Goal: Information Seeking & Learning: Learn about a topic

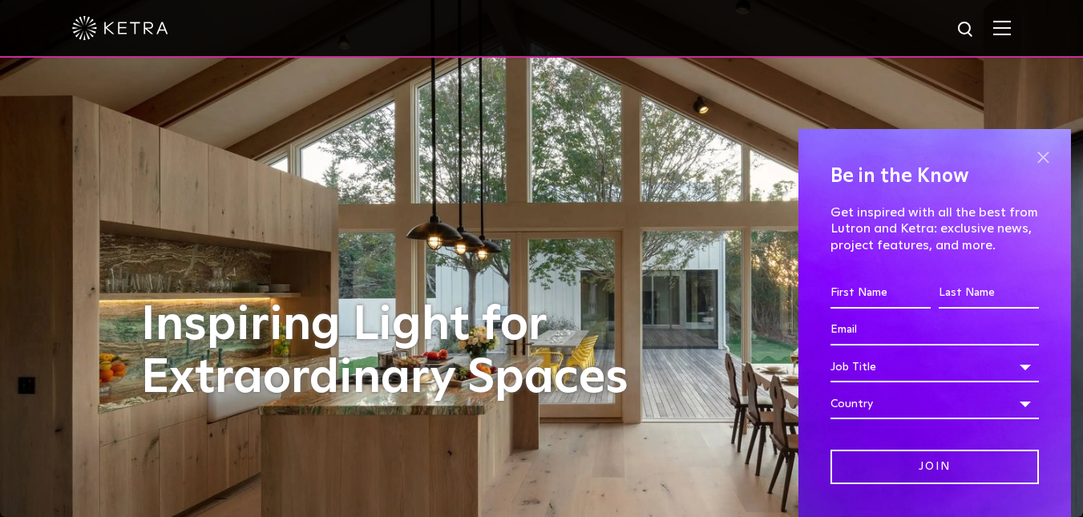
click at [1031, 159] on span at bounding box center [1043, 157] width 24 height 24
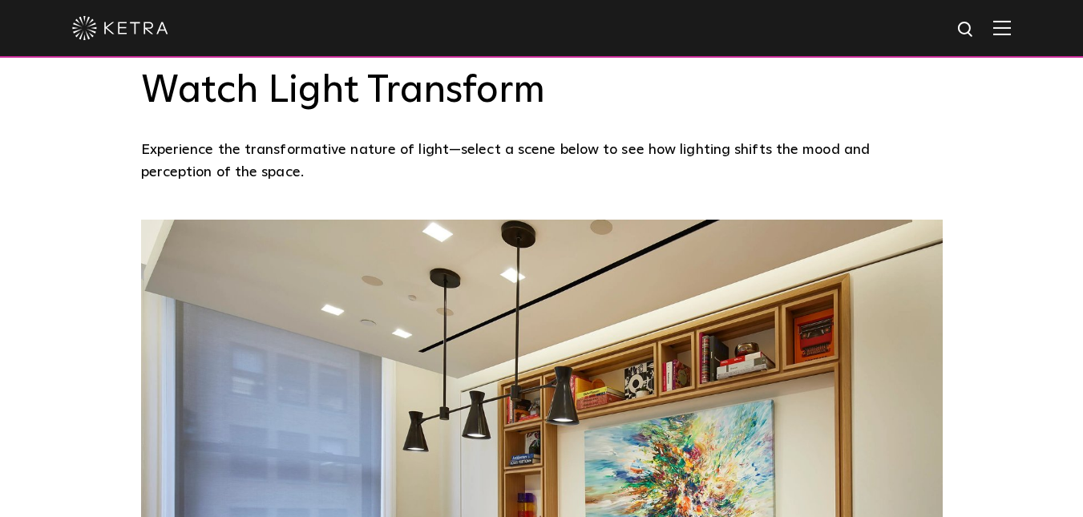
scroll to position [1092, 0]
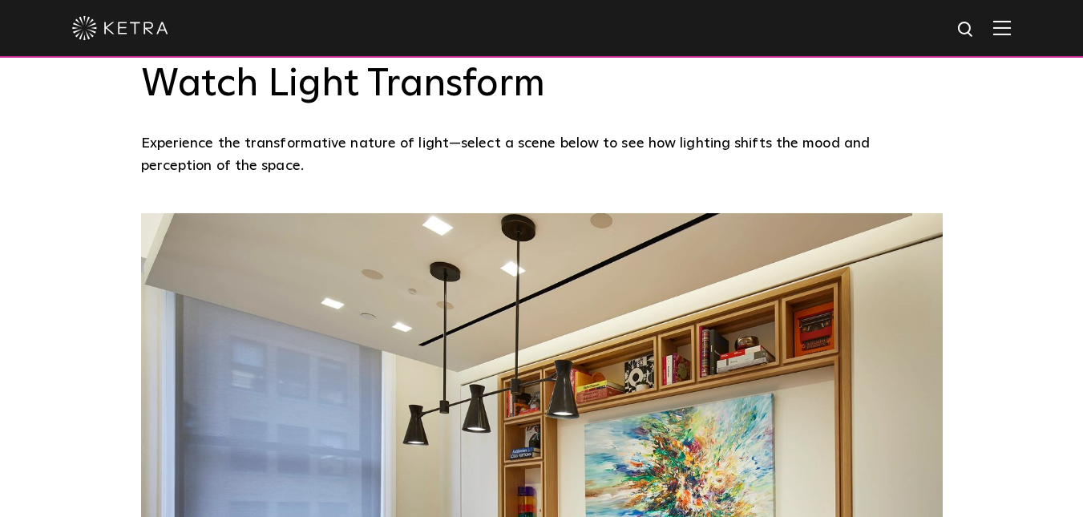
drag, startPoint x: 1092, startPoint y: 42, endPoint x: 1078, endPoint y: 180, distance: 137.8
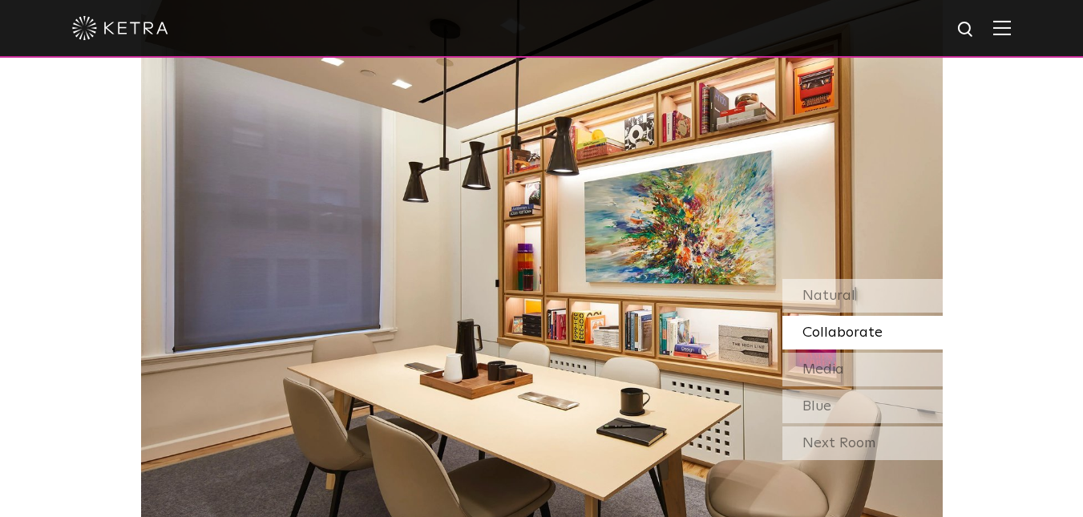
scroll to position [1328, 0]
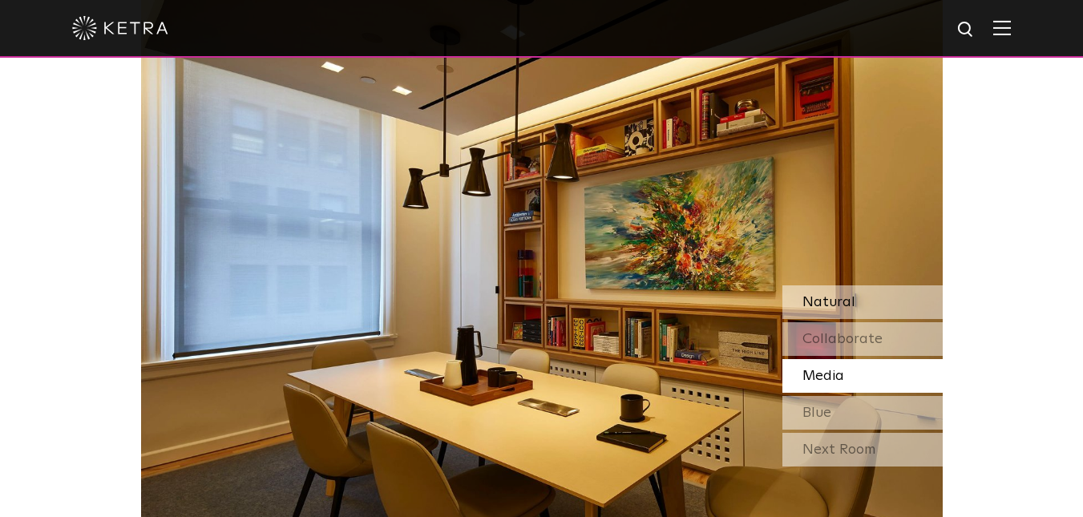
click at [852, 300] on div "Natural" at bounding box center [862, 302] width 160 height 34
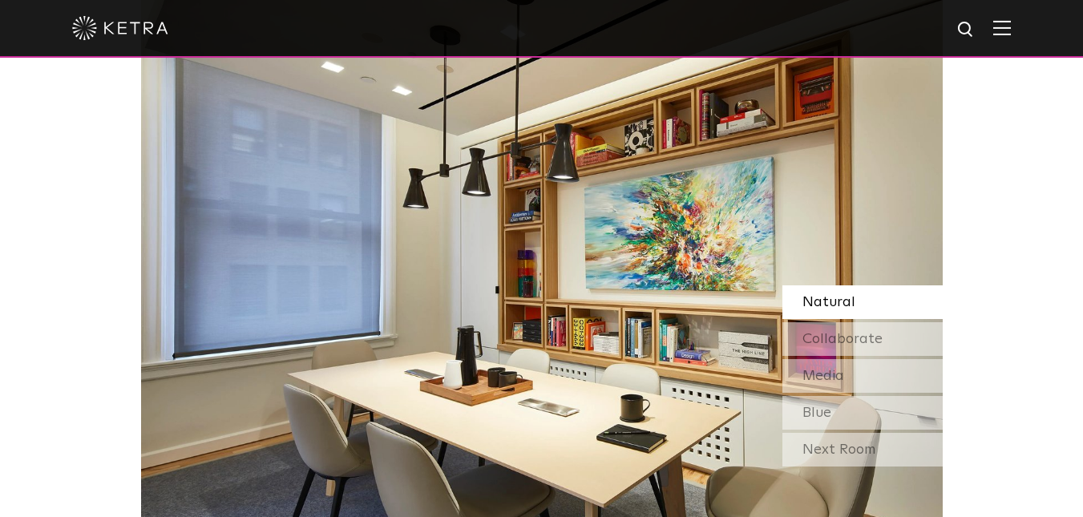
click at [676, 208] on img at bounding box center [541, 257] width 801 height 561
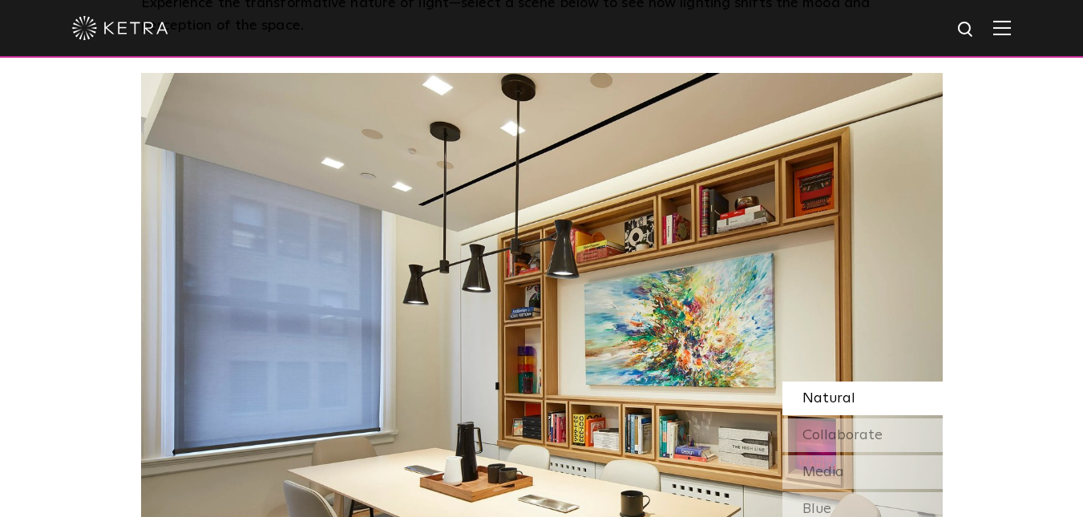
scroll to position [1245, 0]
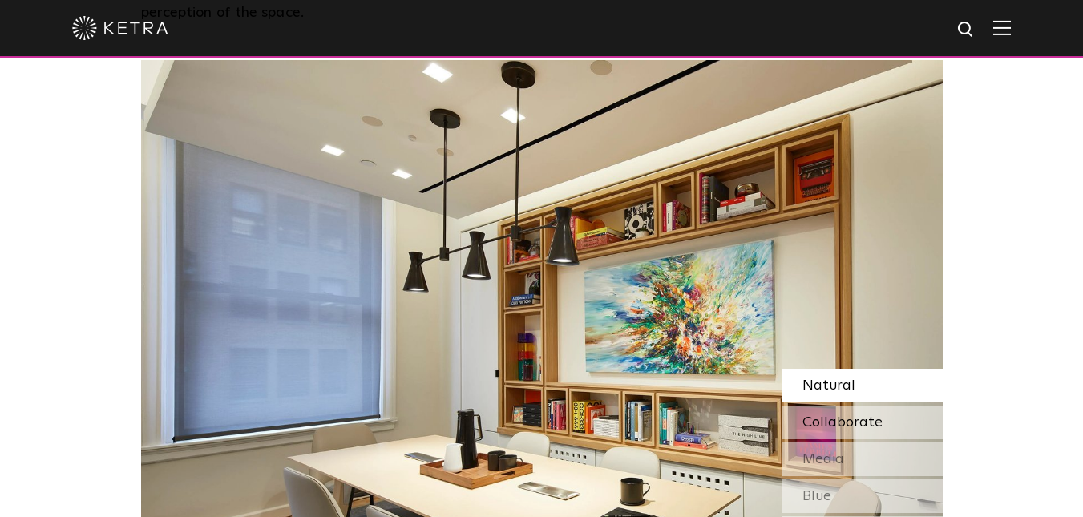
click at [840, 418] on span "Collaborate" at bounding box center [842, 422] width 80 height 14
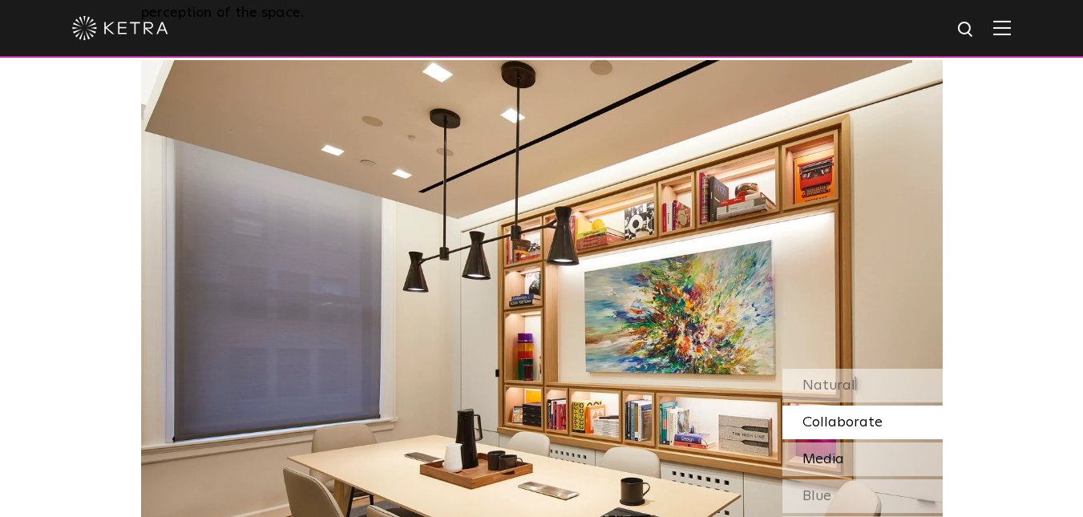
click at [827, 456] on span "Media" at bounding box center [823, 459] width 42 height 14
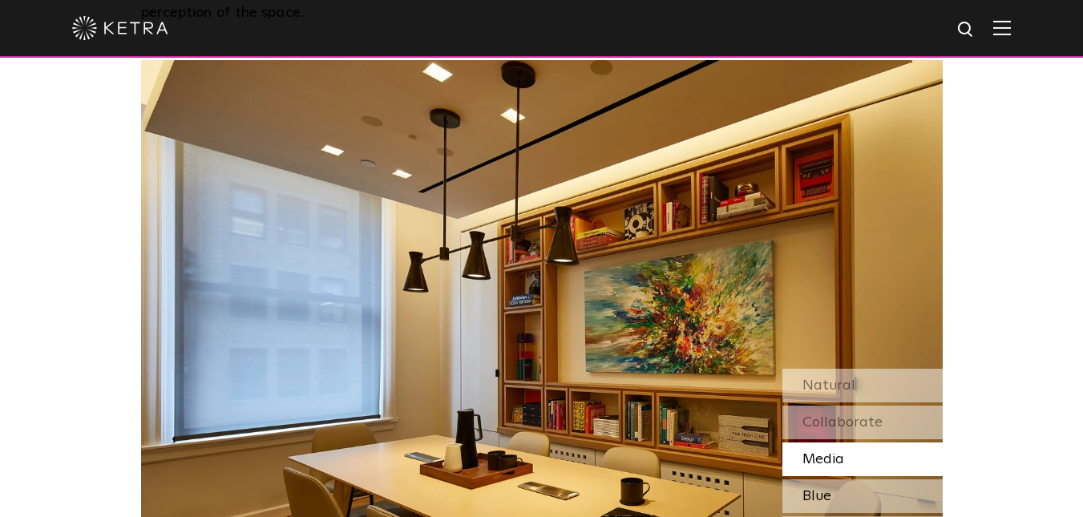
click at [831, 495] on div "Blue" at bounding box center [862, 496] width 160 height 34
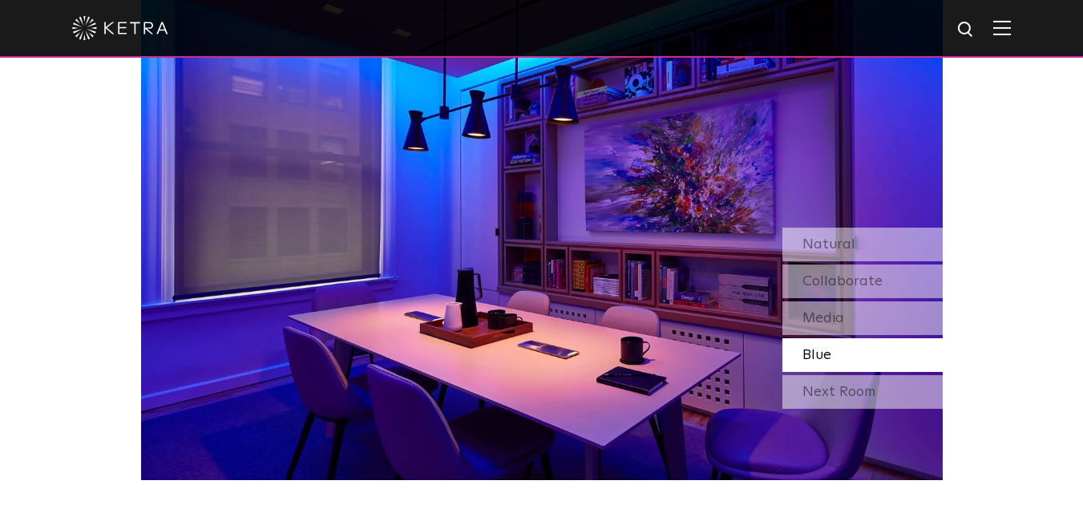
scroll to position [1399, 0]
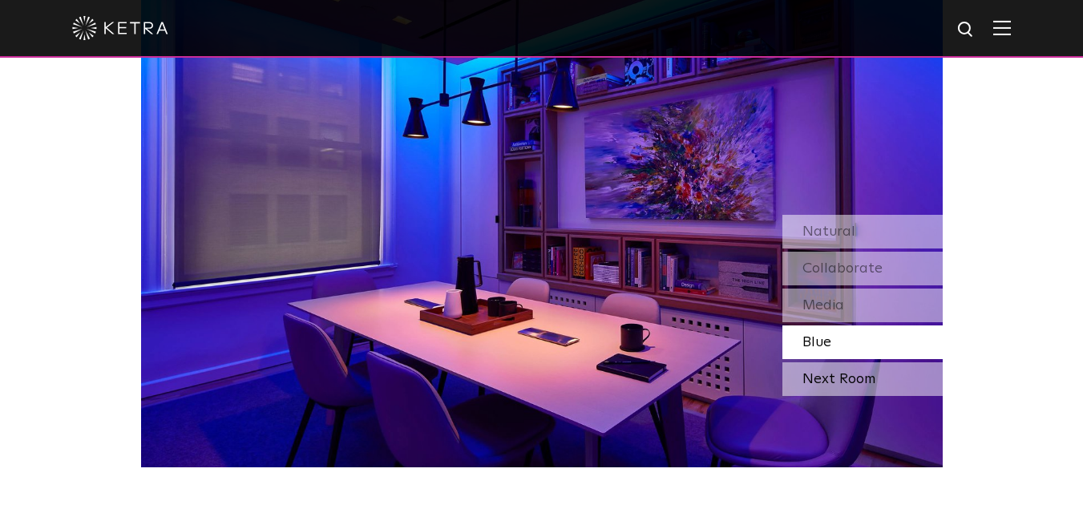
click at [839, 377] on div "Next Room" at bounding box center [862, 379] width 160 height 34
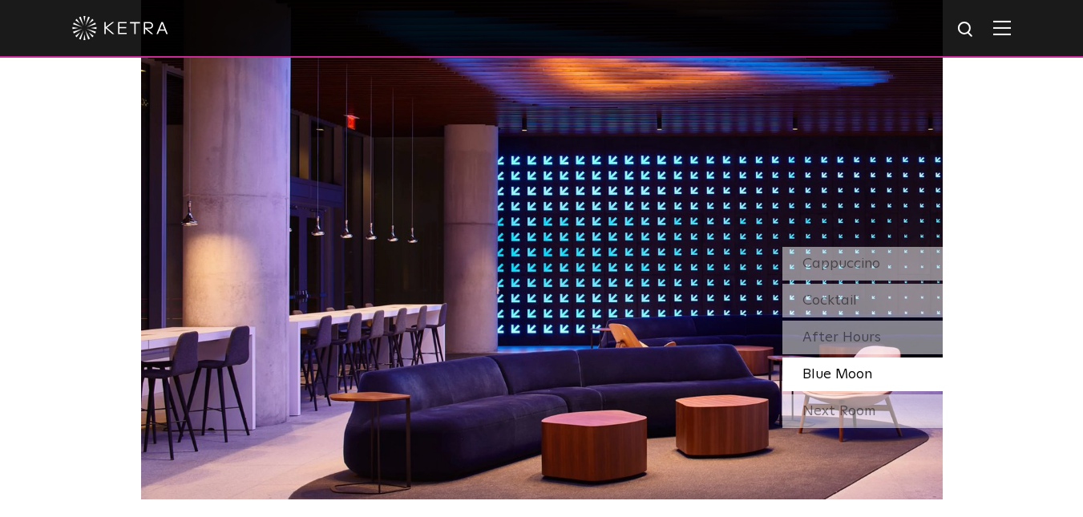
scroll to position [1341, 0]
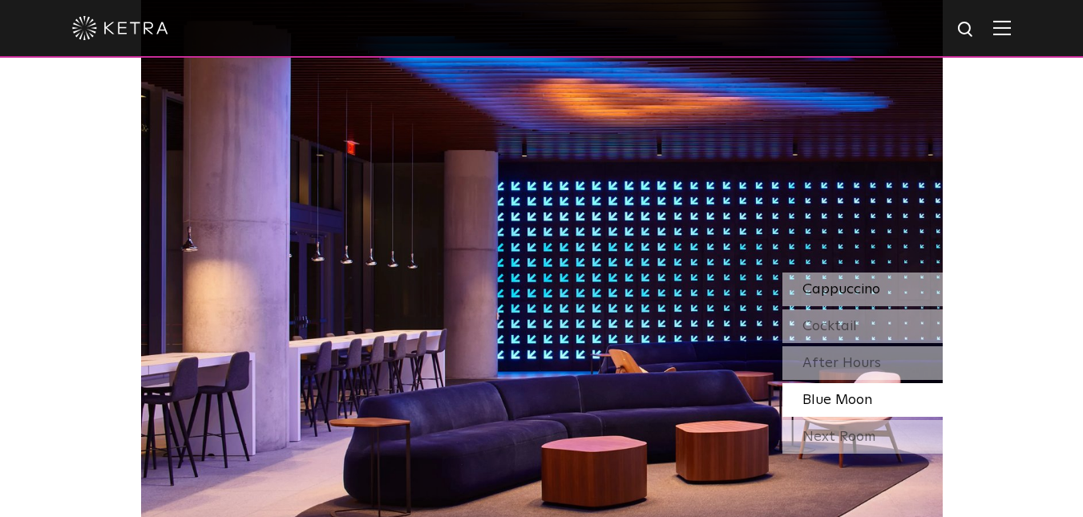
click at [850, 287] on span "Cappuccino" at bounding box center [841, 289] width 78 height 14
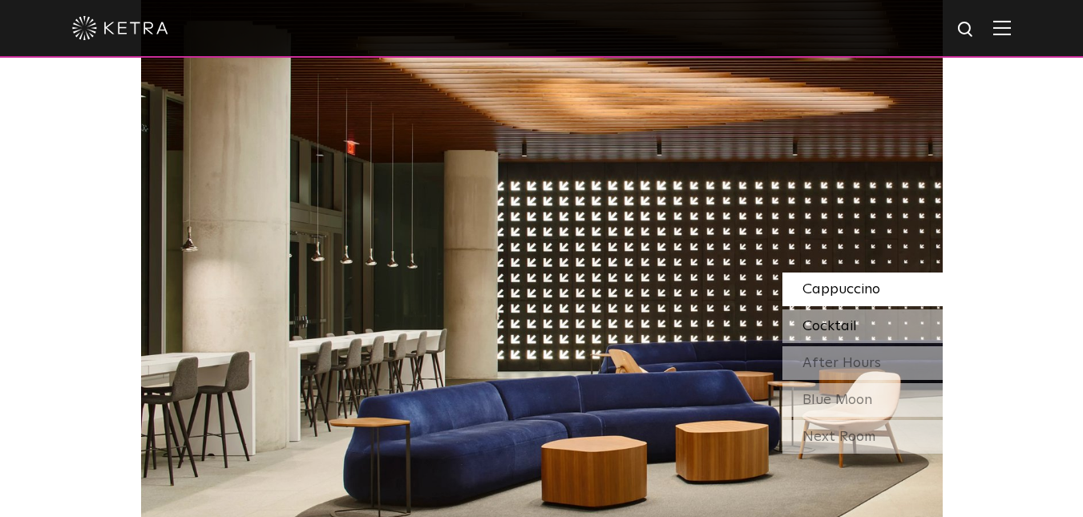
click at [829, 325] on span "Cocktail" at bounding box center [829, 326] width 54 height 14
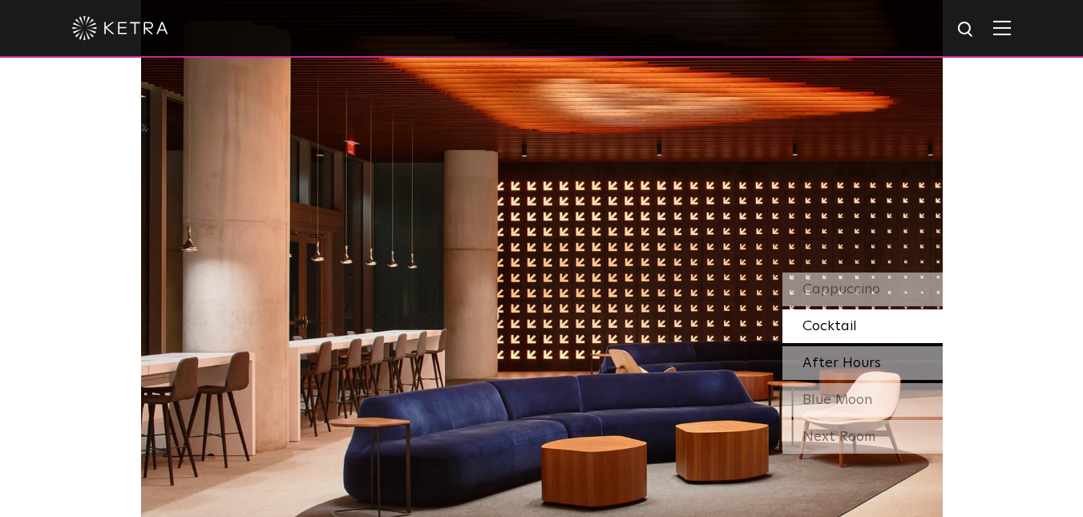
click at [833, 363] on span "After Hours" at bounding box center [841, 363] width 79 height 14
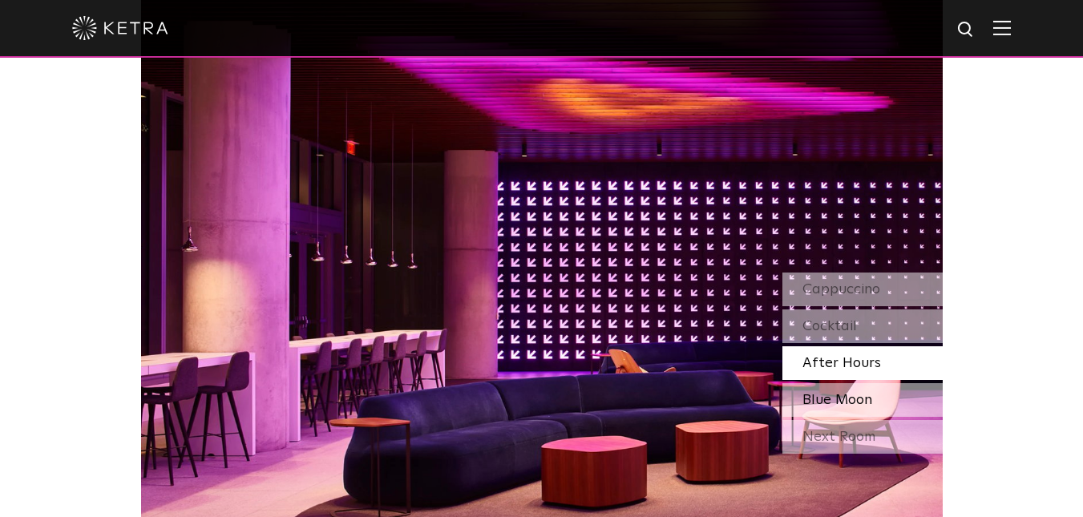
click at [840, 402] on span "Blue Moon" at bounding box center [837, 400] width 70 height 14
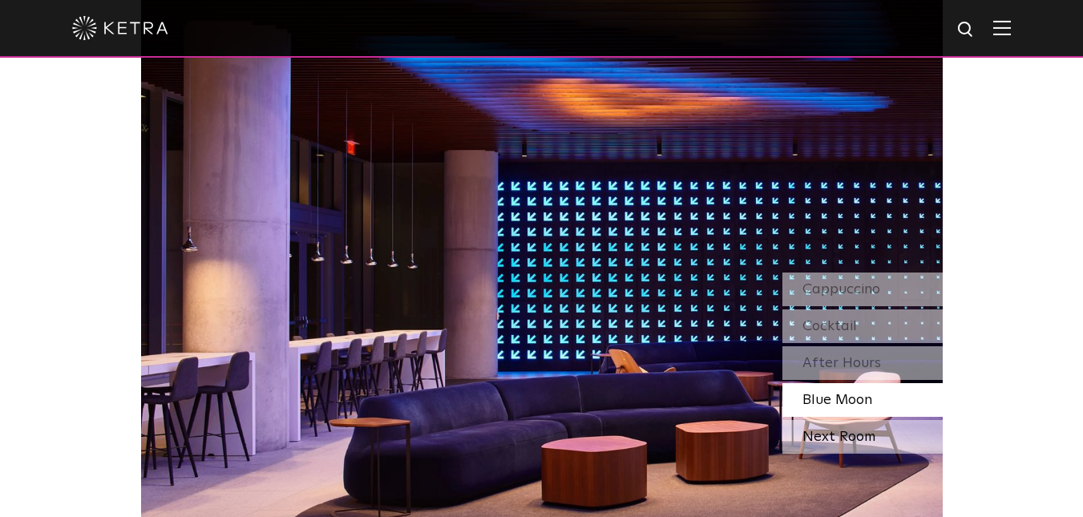
click at [843, 439] on div "Next Room" at bounding box center [862, 437] width 160 height 34
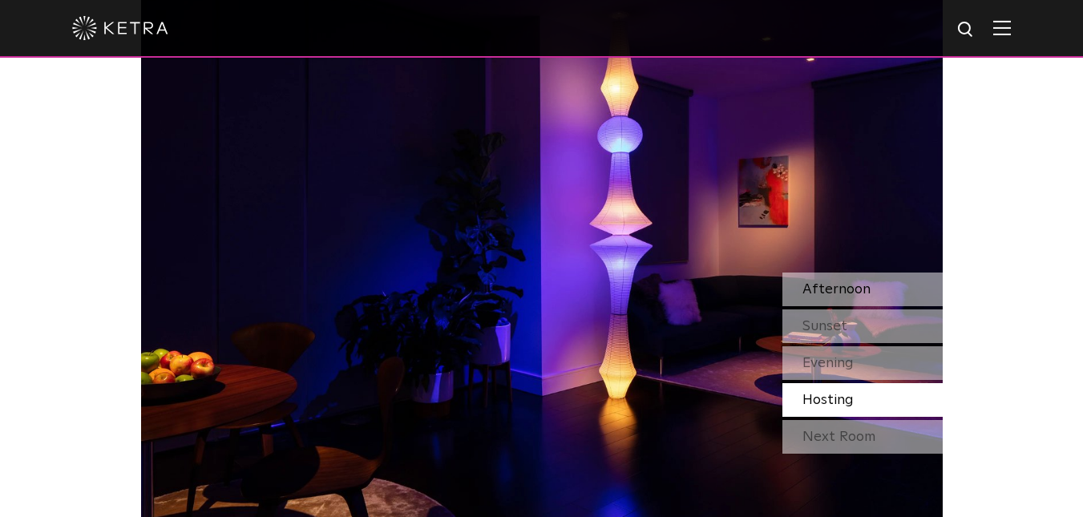
click at [829, 286] on span "Afternoon" at bounding box center [836, 289] width 68 height 14
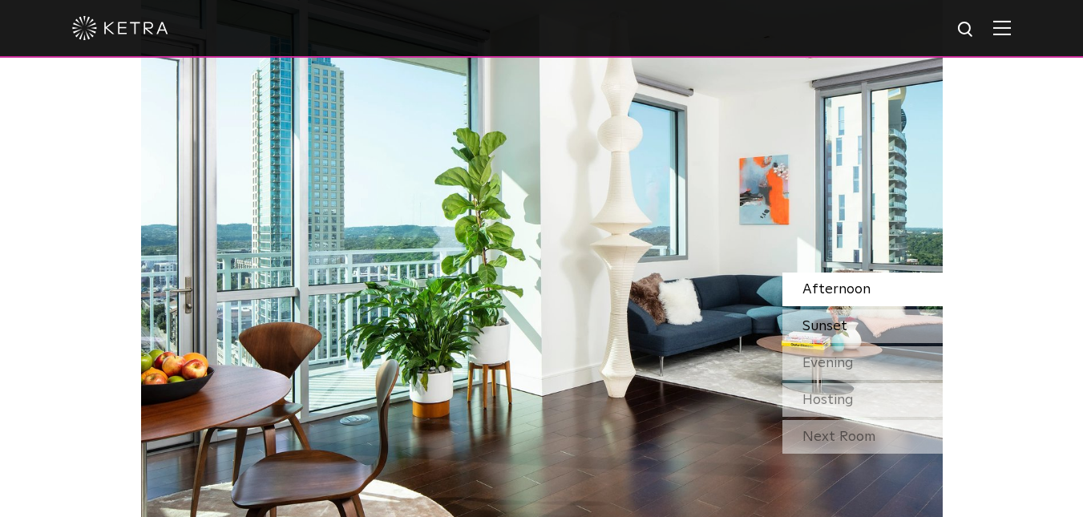
click at [831, 323] on span "Sunset" at bounding box center [824, 326] width 45 height 14
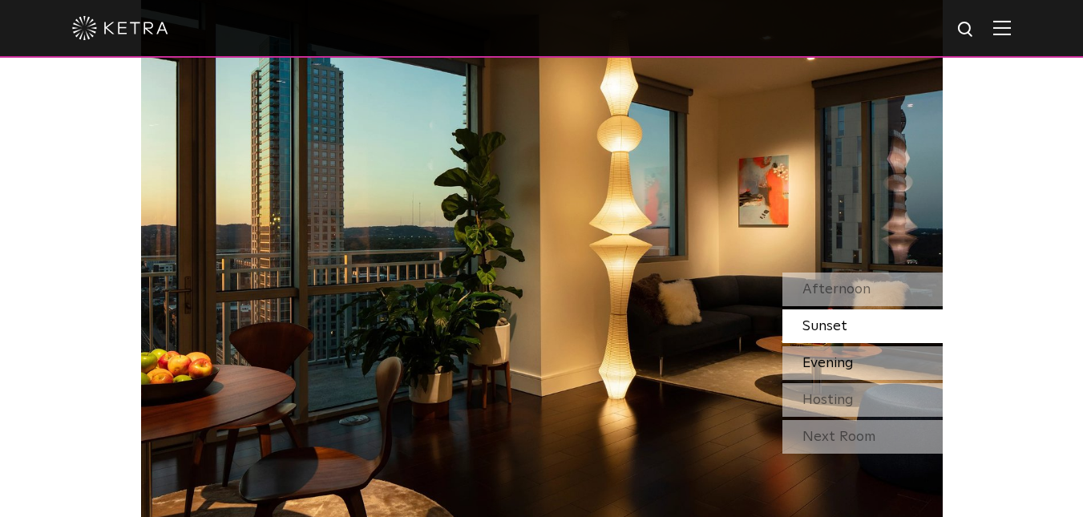
click at [824, 363] on span "Evening" at bounding box center [827, 363] width 51 height 14
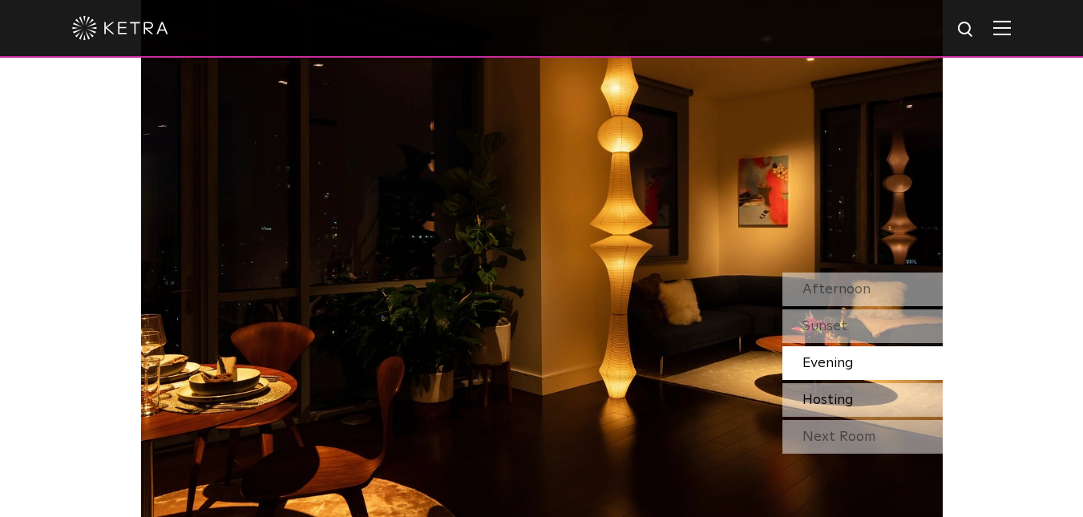
click at [822, 398] on span "Hosting" at bounding box center [827, 400] width 51 height 14
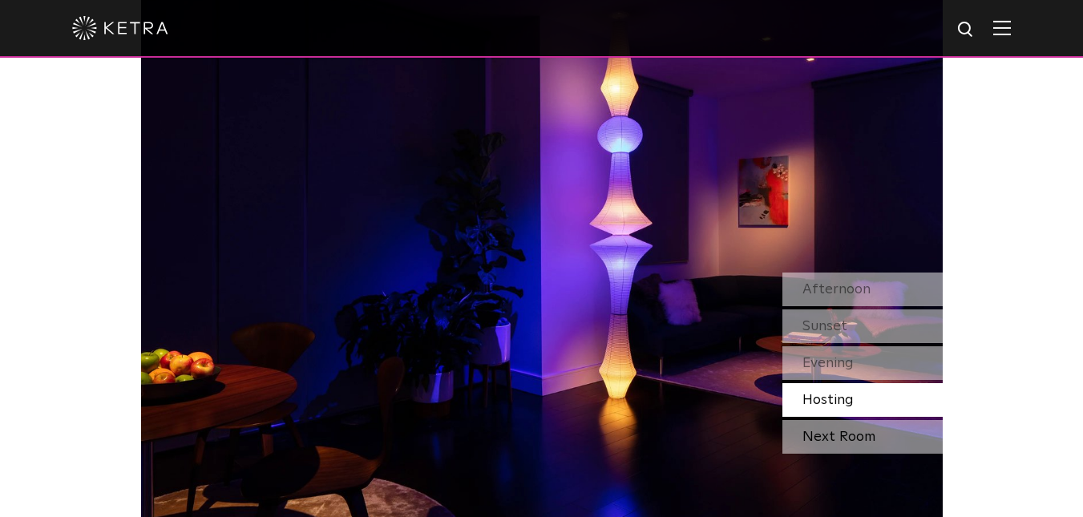
click at [820, 435] on div "Next Room" at bounding box center [862, 437] width 160 height 34
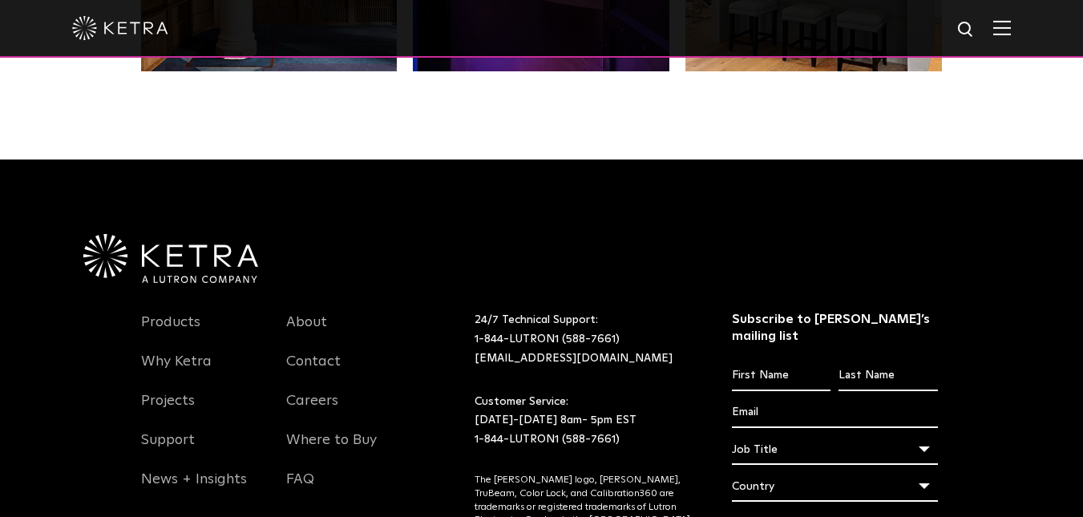
scroll to position [3256, 0]
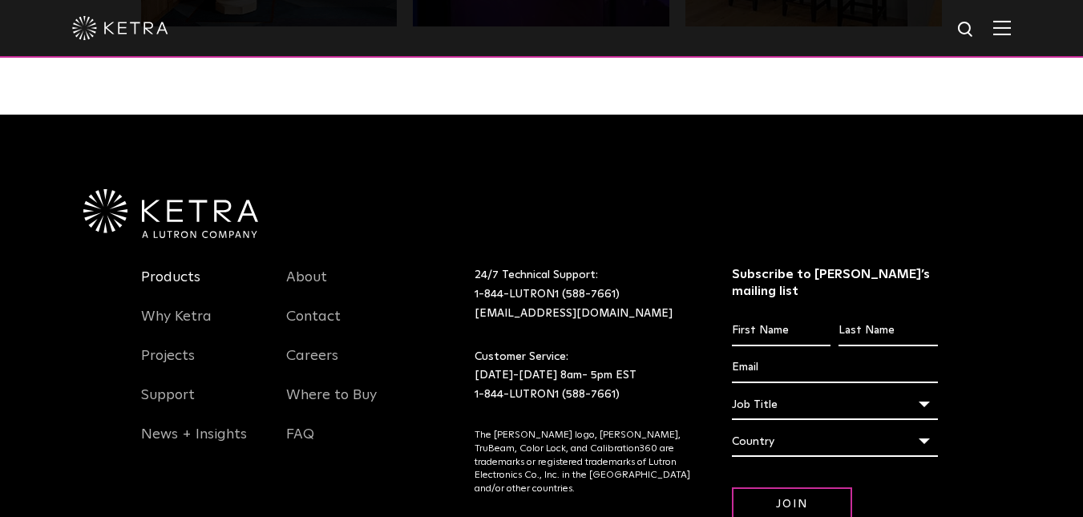
click at [166, 283] on link "Products" at bounding box center [170, 286] width 59 height 37
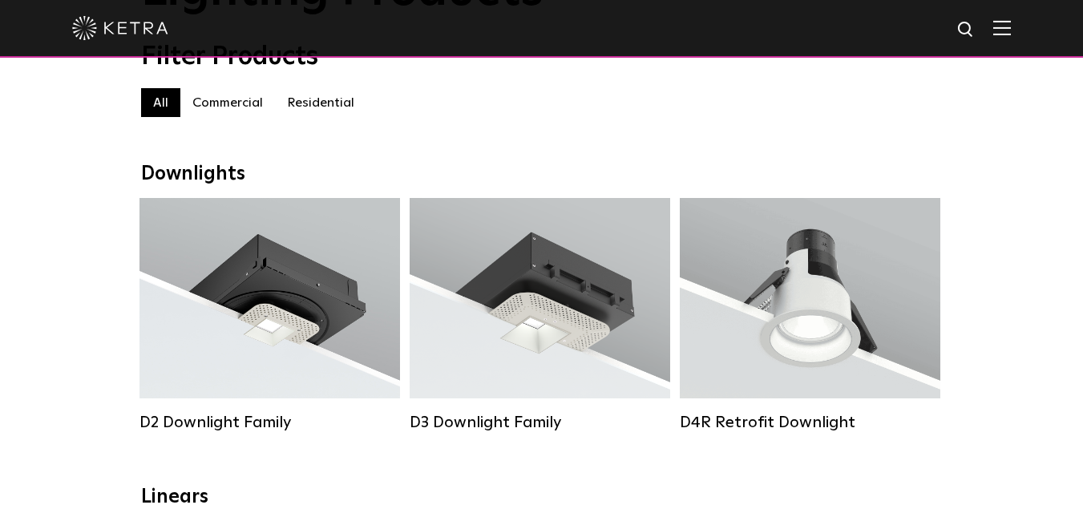
scroll to position [173, 0]
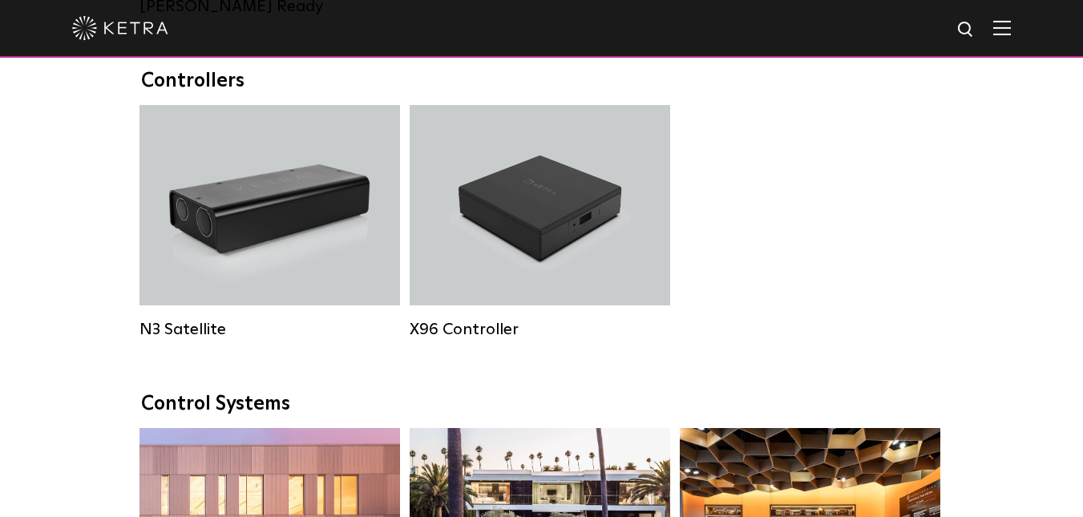
scroll to position [2022, 0]
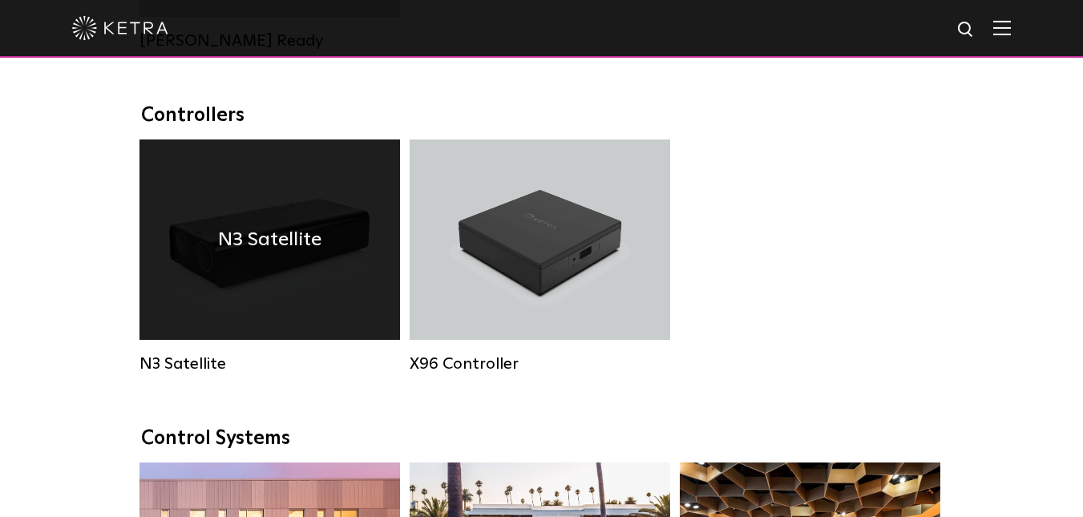
click at [329, 260] on div "N3 Satellite" at bounding box center [269, 239] width 260 height 200
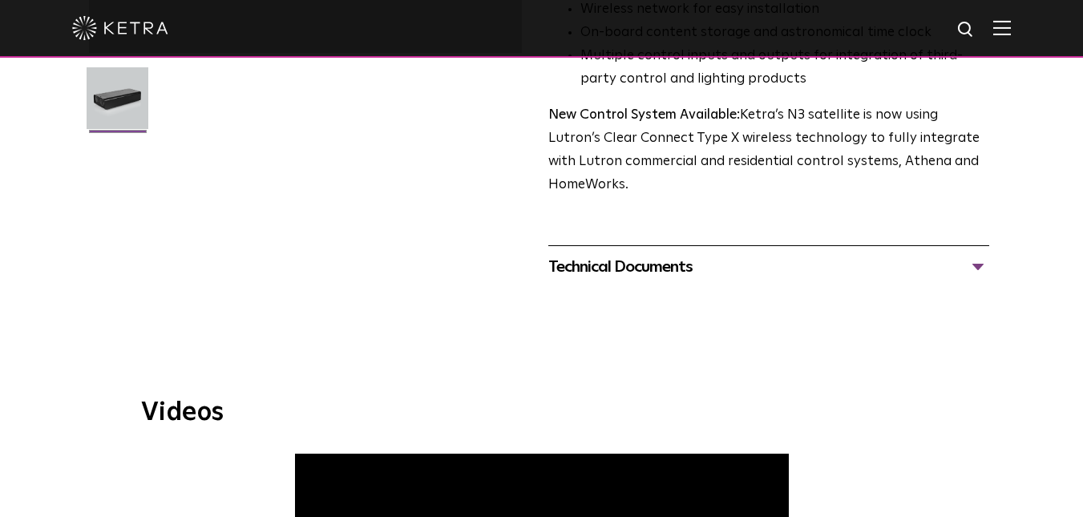
scroll to position [450, 0]
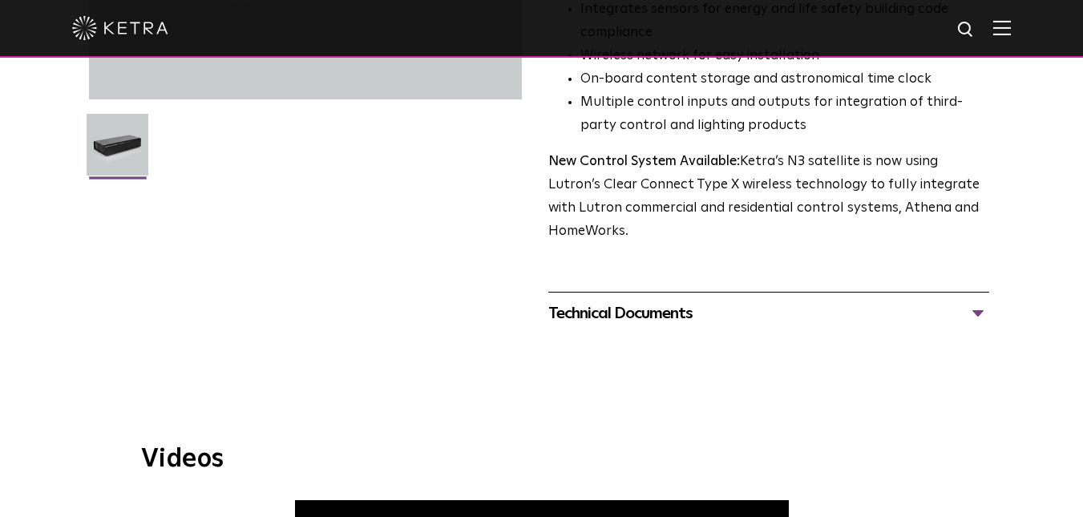
click at [975, 301] on div "Technical Documents" at bounding box center [769, 314] width 442 height 26
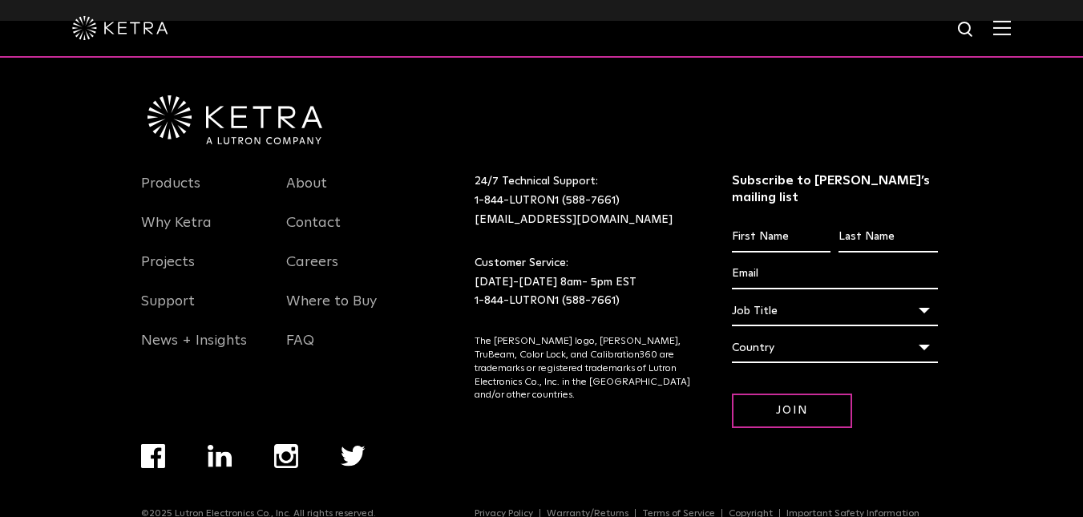
scroll to position [2022, 0]
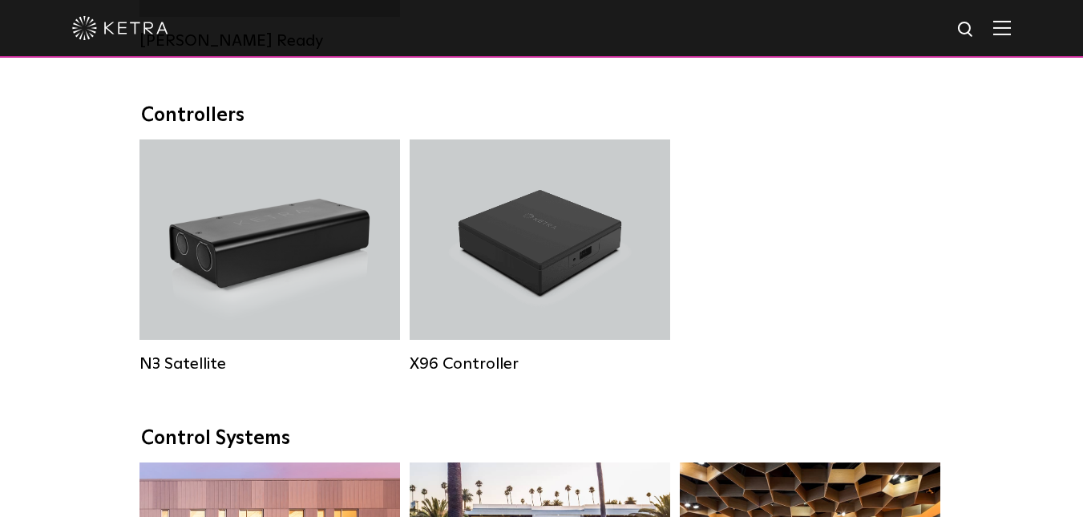
click at [923, 361] on div "N3 Satellite N3 Satellite X96 Controller X96 Controller" at bounding box center [541, 268] width 813 height 258
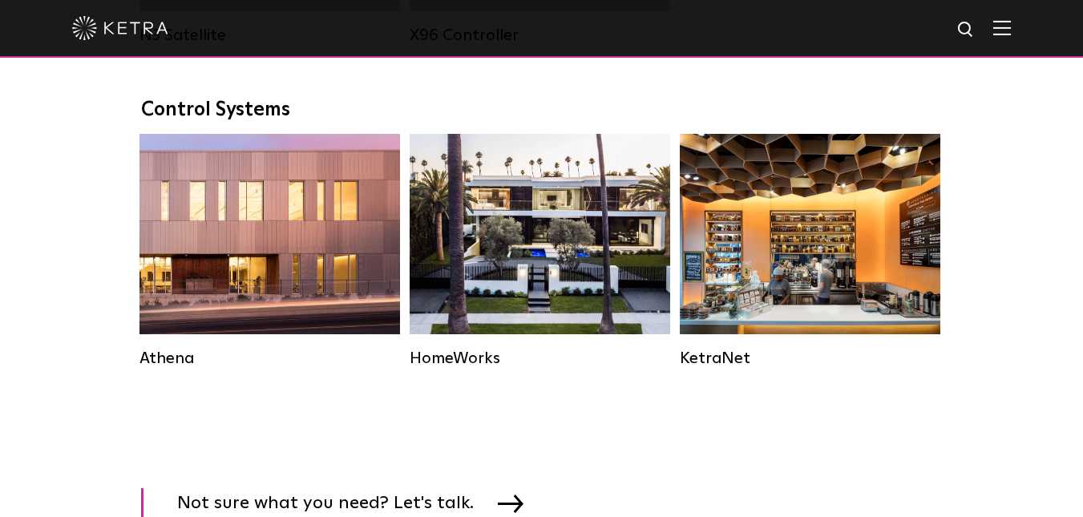
scroll to position [2990, 0]
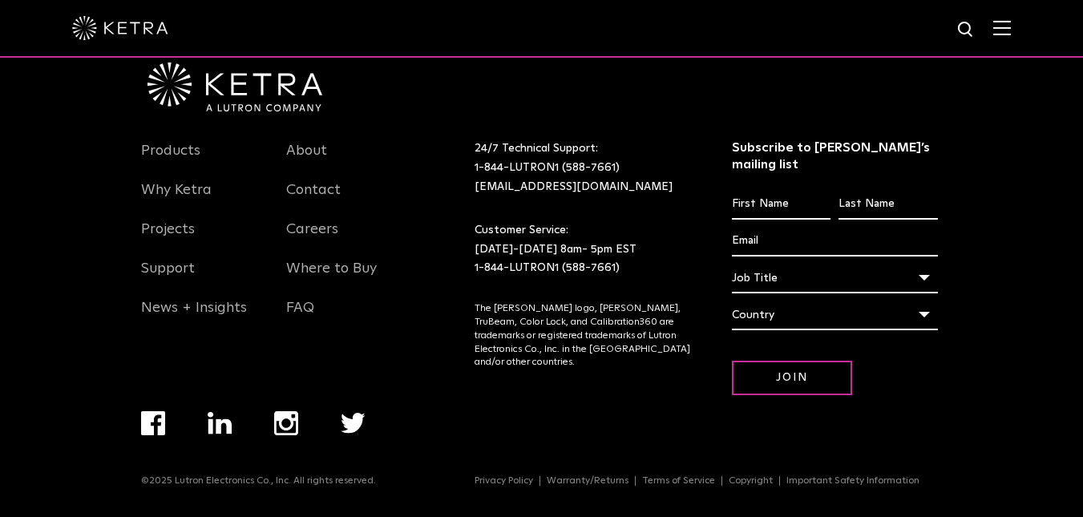
click at [922, 314] on div "Country" at bounding box center [835, 315] width 206 height 30
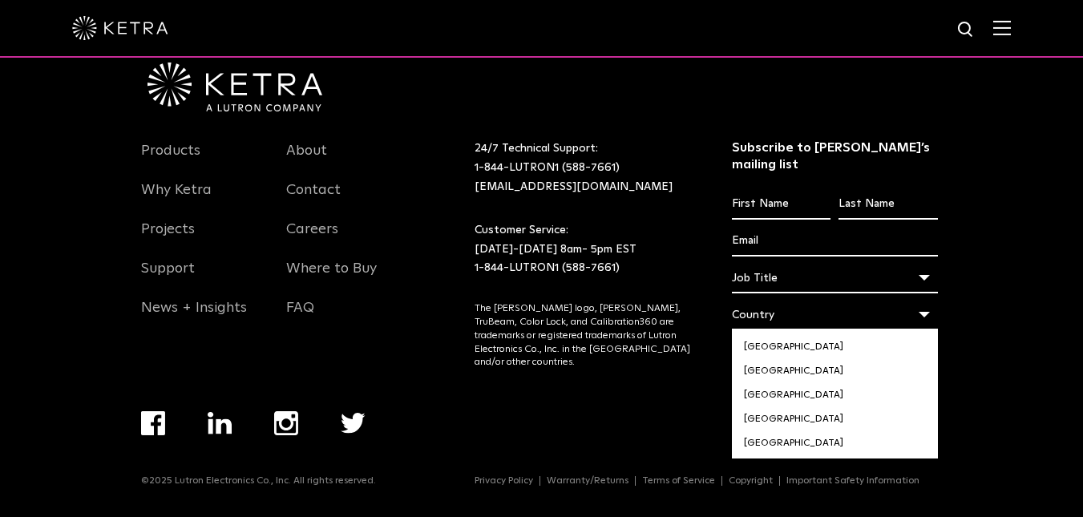
scroll to position [4730, 0]
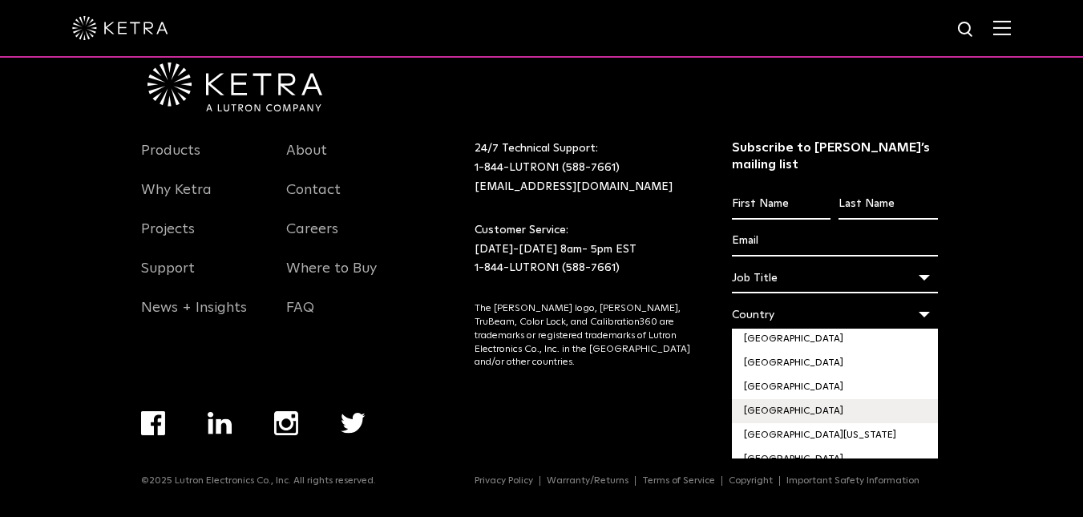
click at [781, 399] on li "[GEOGRAPHIC_DATA]" at bounding box center [835, 411] width 206 height 24
select select "[GEOGRAPHIC_DATA]"
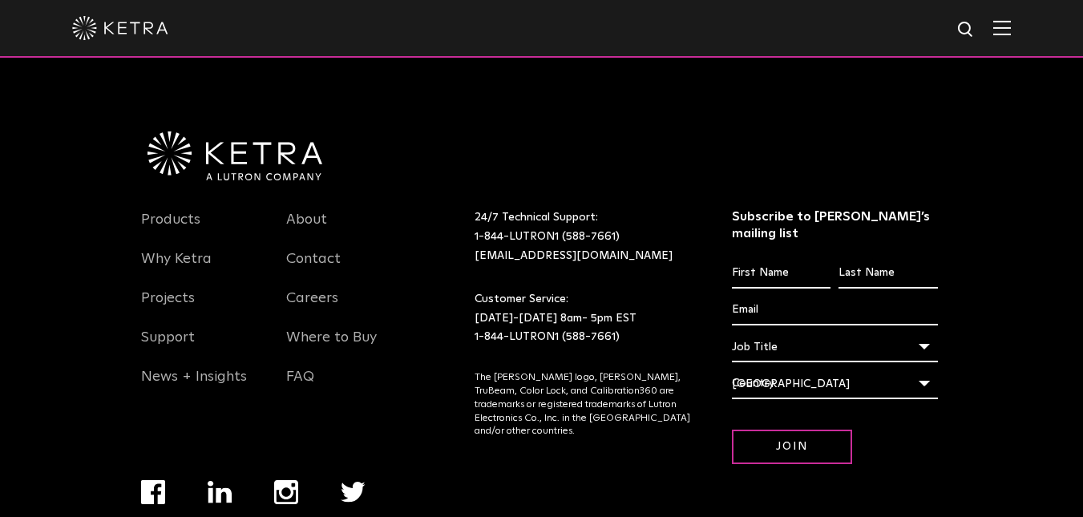
scroll to position [2904, 0]
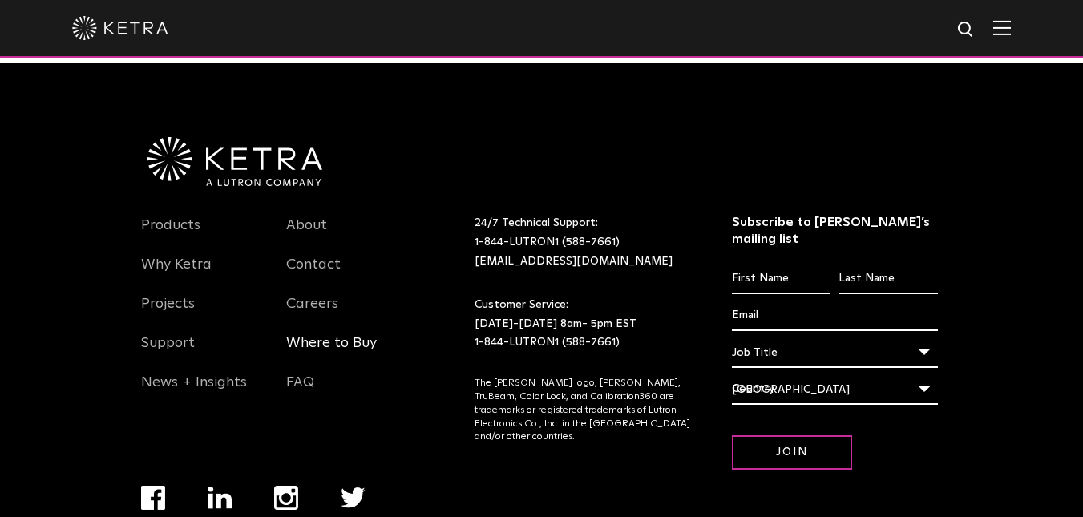
click at [327, 369] on link "Where to Buy" at bounding box center [331, 352] width 91 height 37
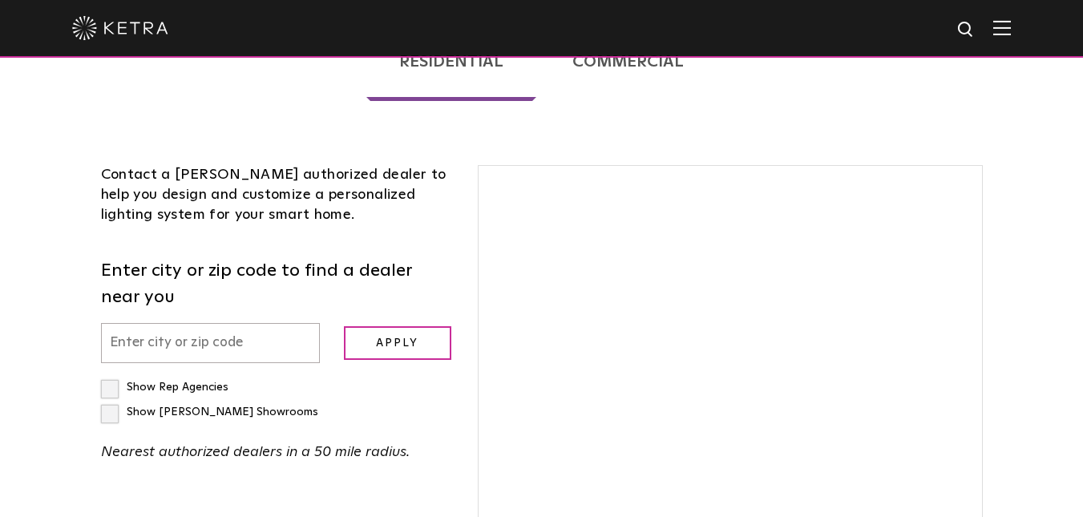
click at [217, 323] on input "text" at bounding box center [210, 343] width 219 height 41
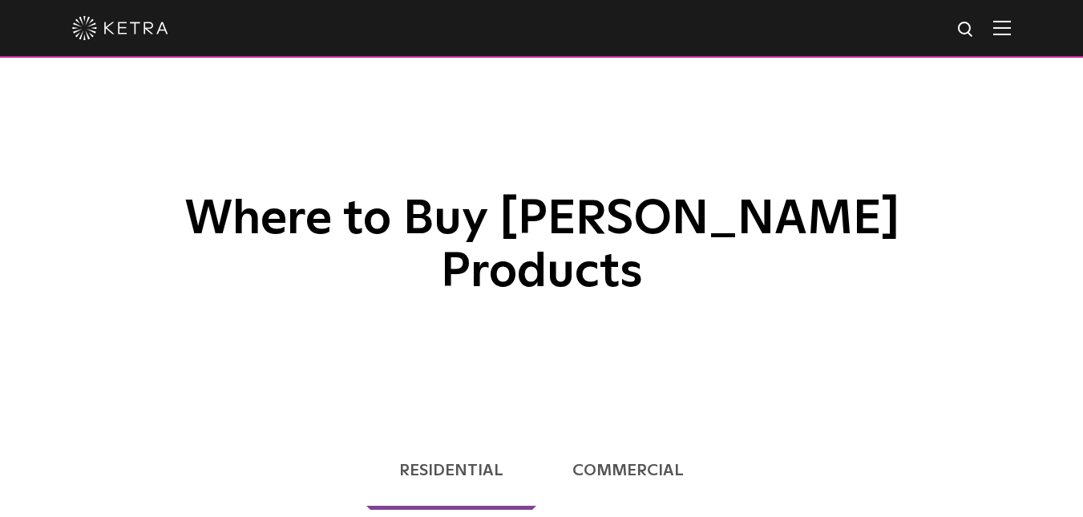
click at [1011, 30] on img at bounding box center [1002, 27] width 18 height 15
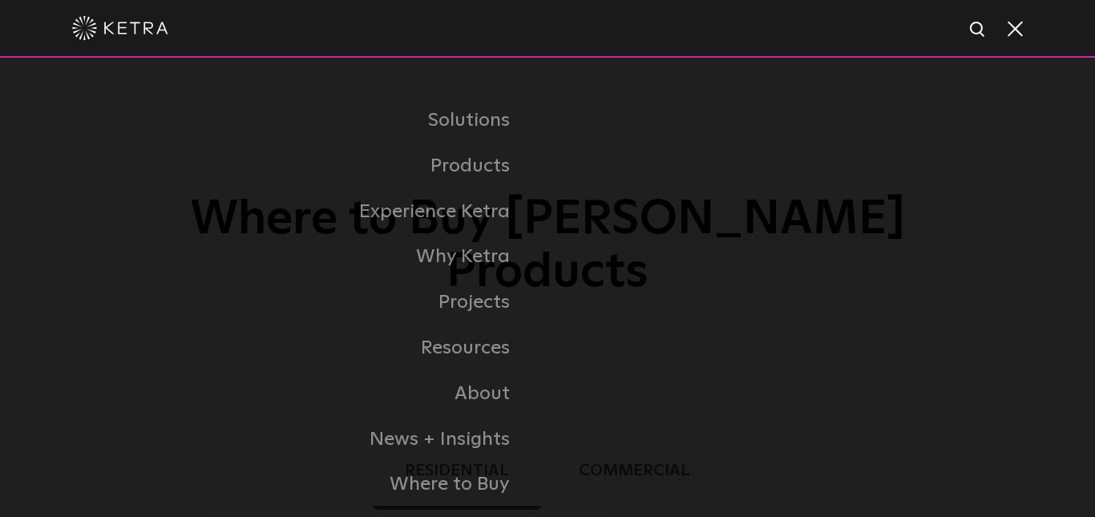
click at [1013, 24] on span at bounding box center [1014, 28] width 18 height 16
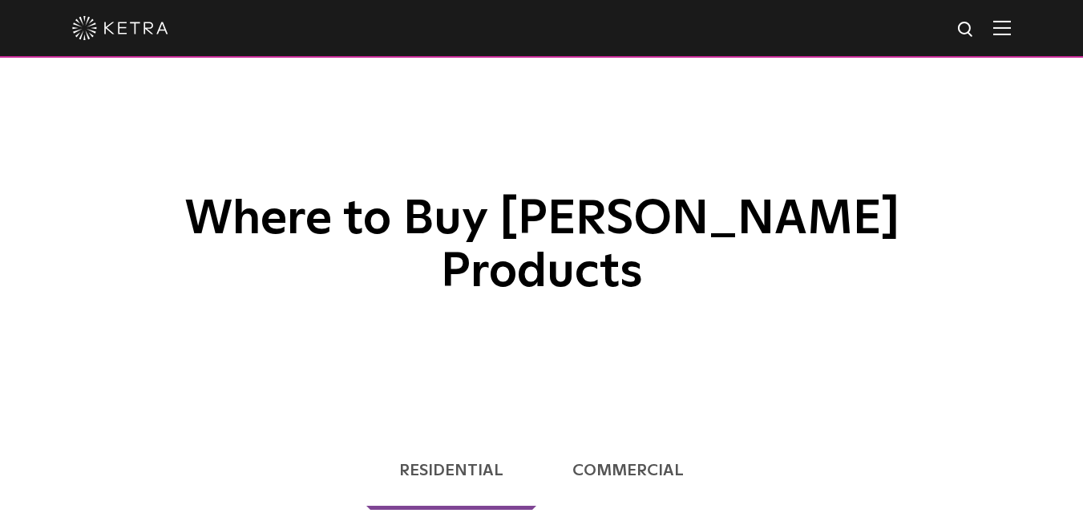
click at [140, 28] on img at bounding box center [120, 28] width 96 height 24
